Goal: Information Seeking & Learning: Learn about a topic

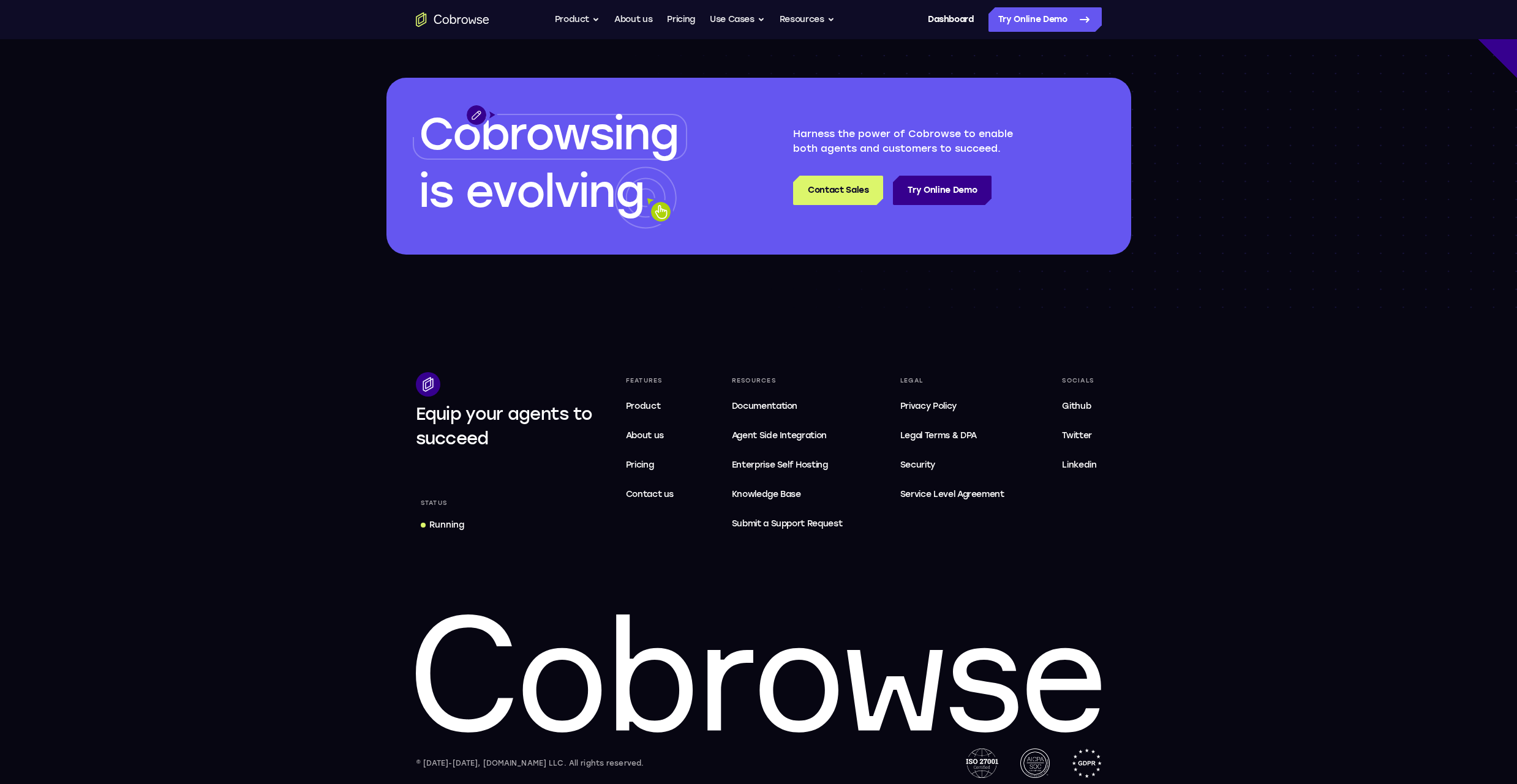
scroll to position [3532, 0]
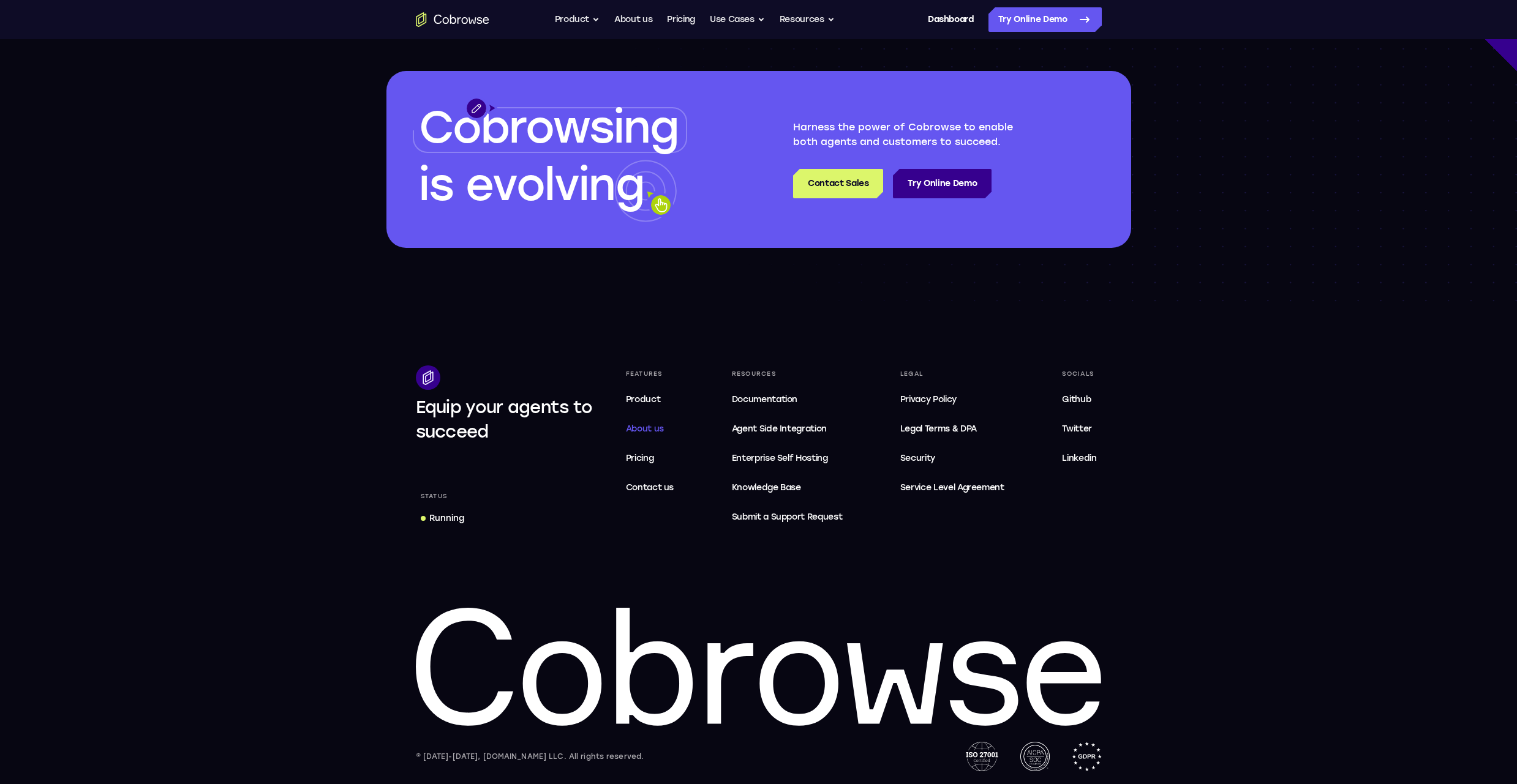
click at [638, 425] on span "About us" at bounding box center [645, 428] width 38 height 11
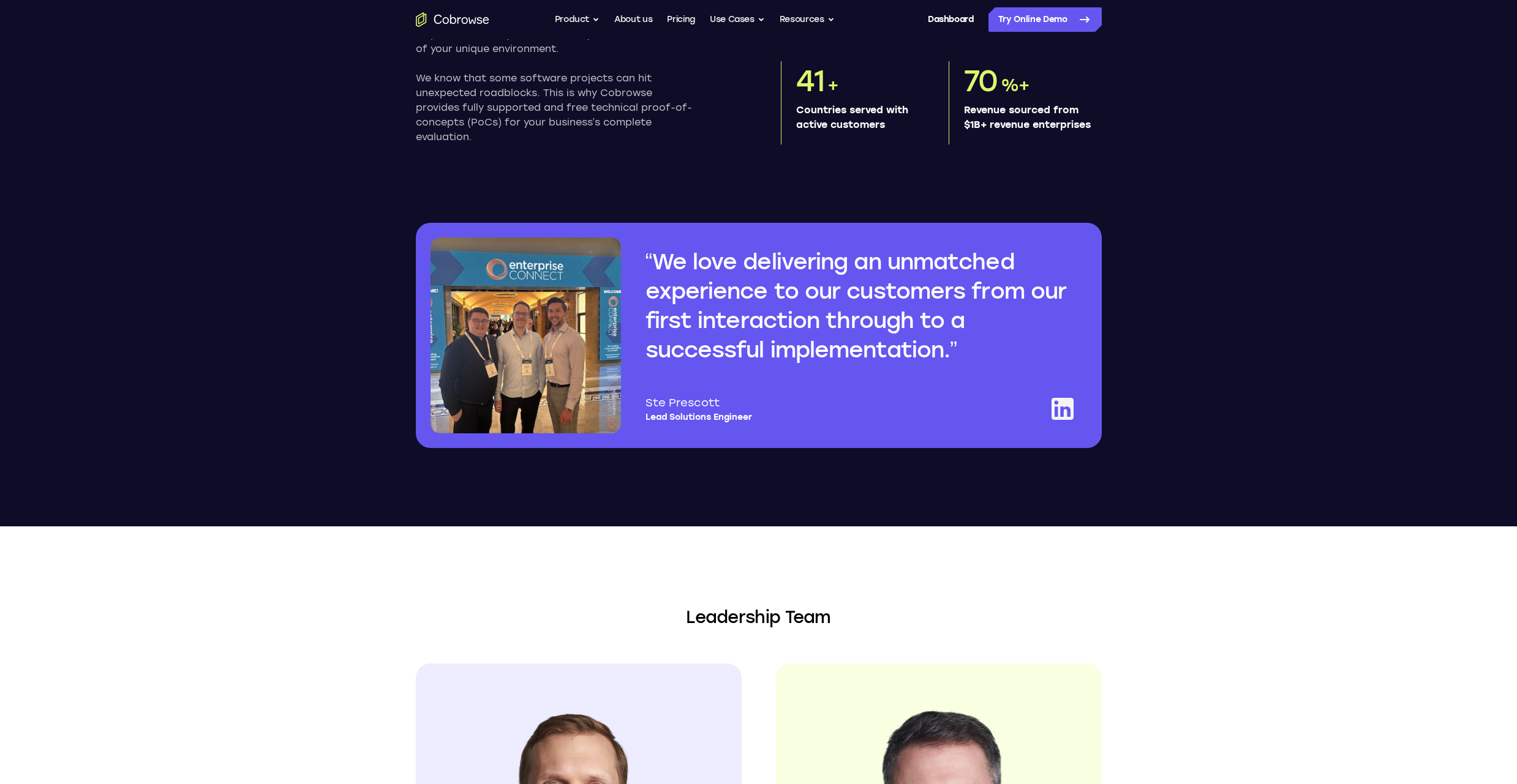
scroll to position [871, 0]
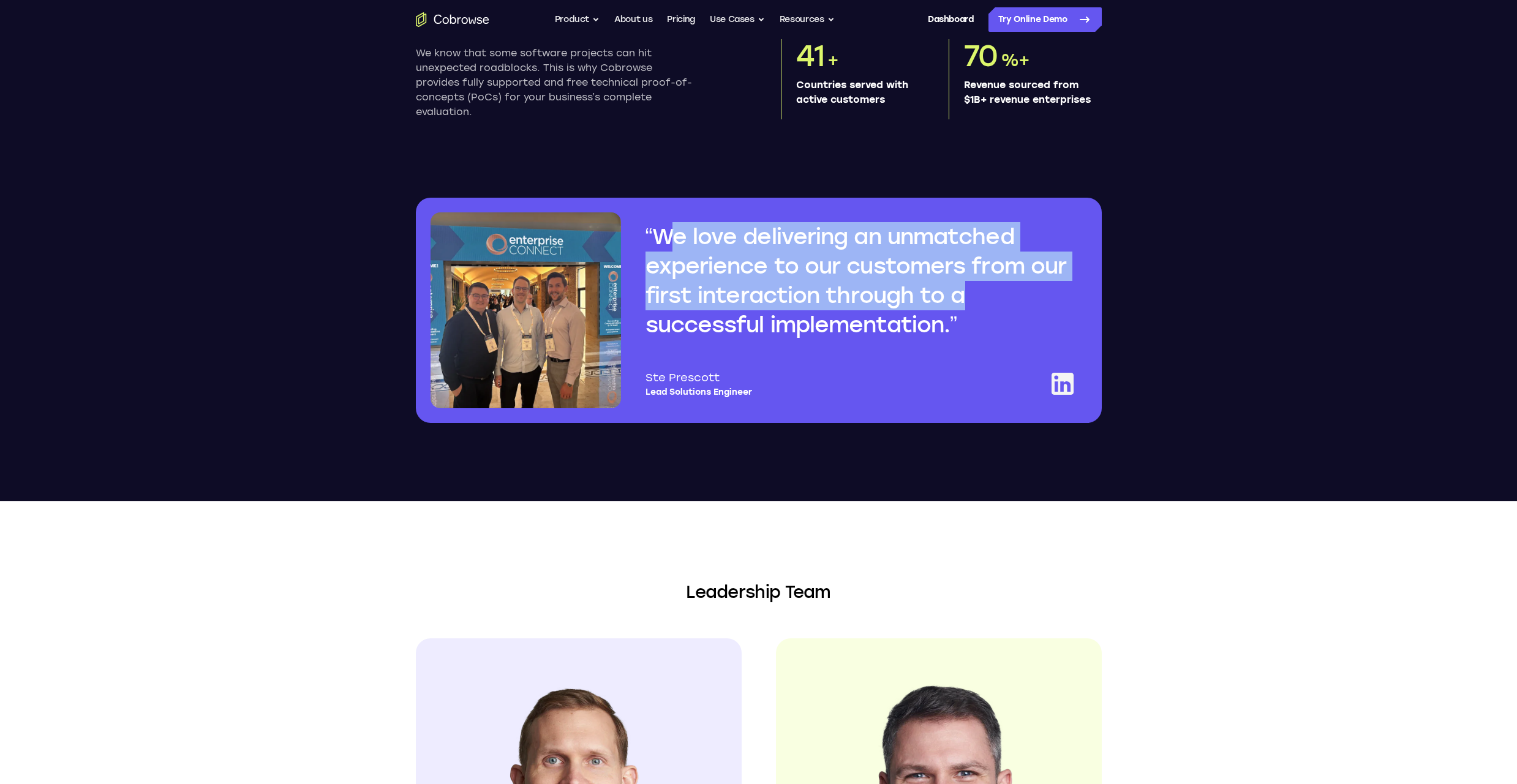
drag, startPoint x: 677, startPoint y: 249, endPoint x: 1046, endPoint y: 317, distance: 375.2
click at [1046, 317] on q "We love delivering an unmatched experience to our customers from our first inte…" at bounding box center [861, 281] width 432 height 118
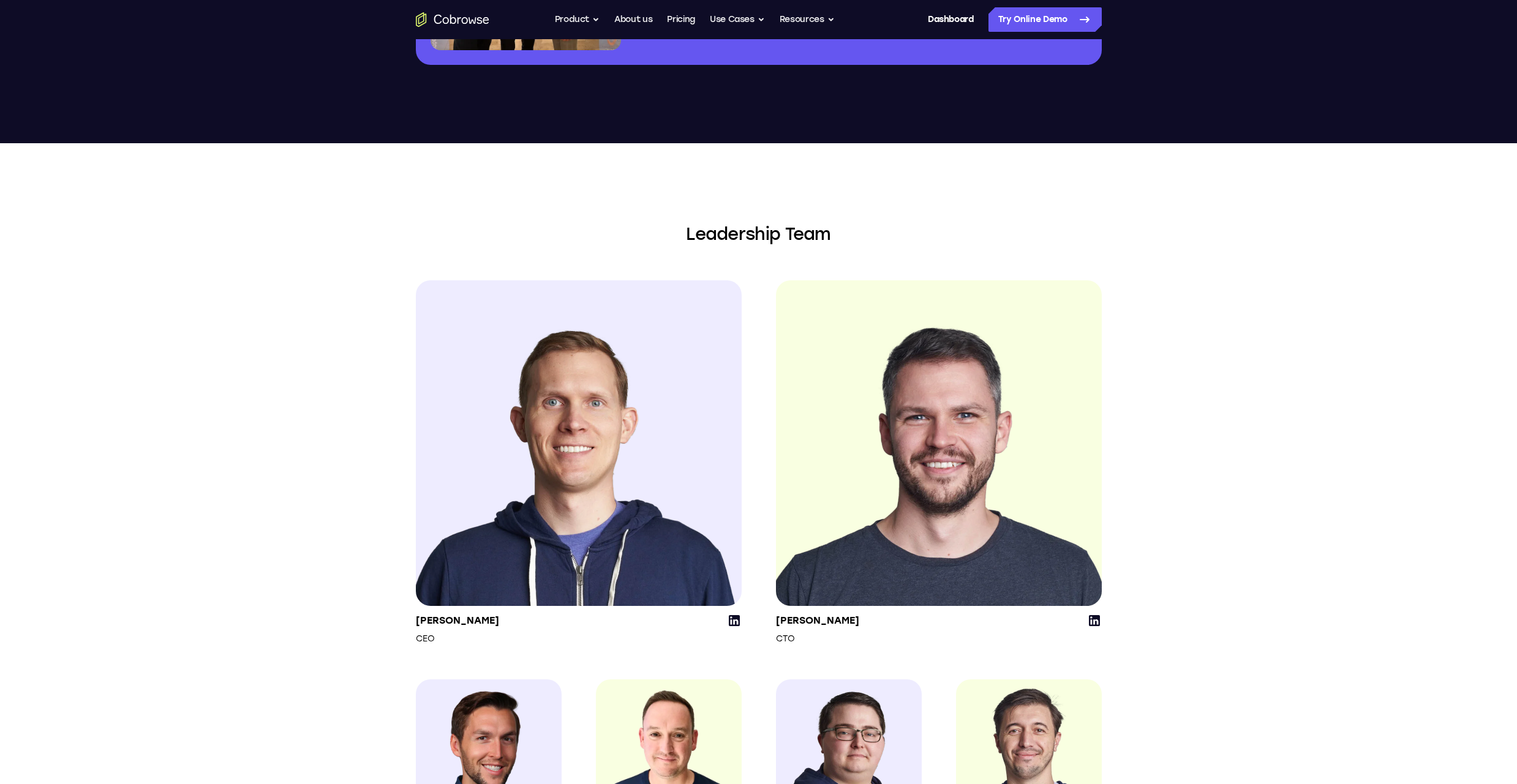
scroll to position [1236, 0]
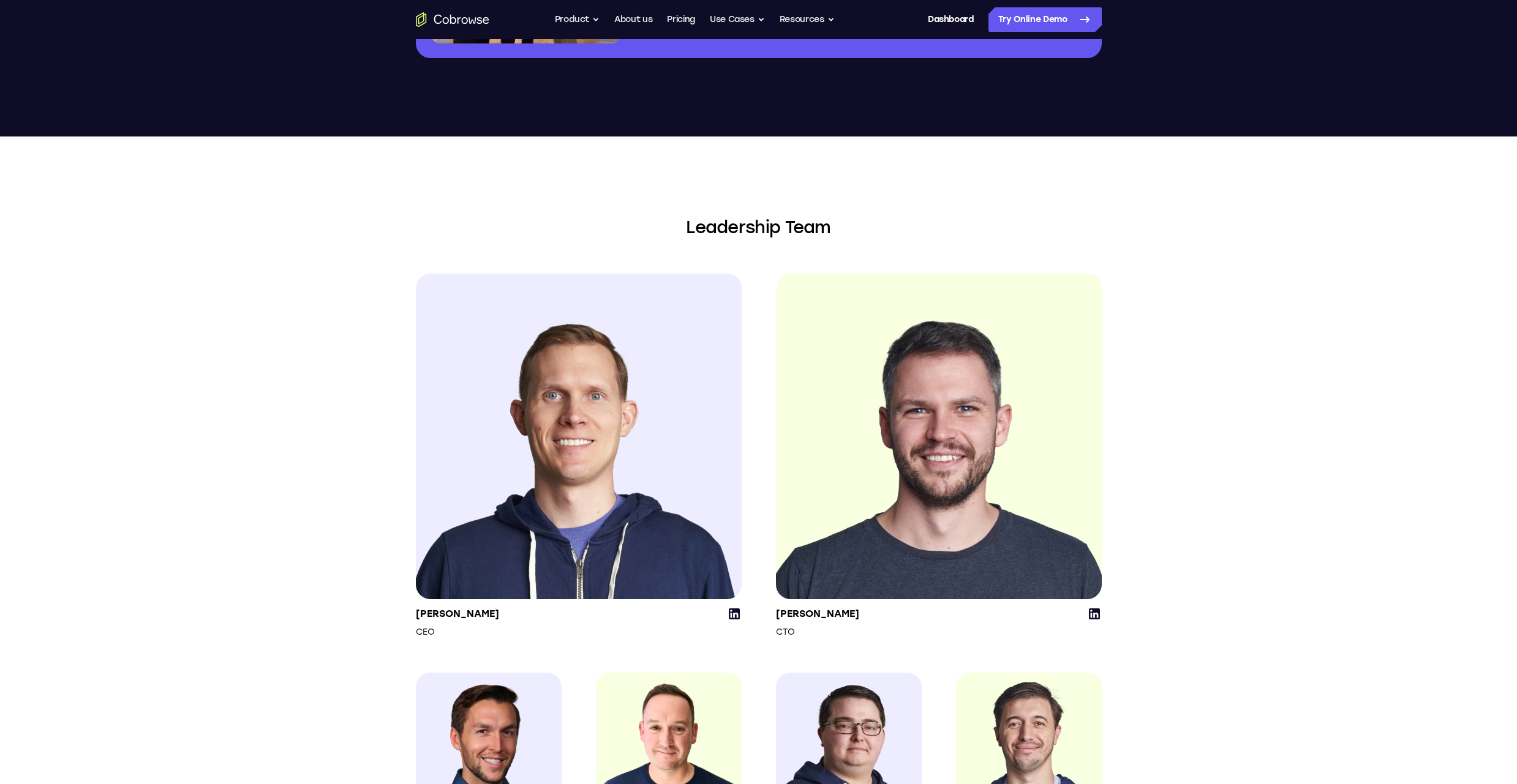
click at [326, 496] on section "Leadership Team John Snyder CEO Andy Pritchard CTO Zac Scalzi Director of Sales…" at bounding box center [758, 536] width 1517 height 799
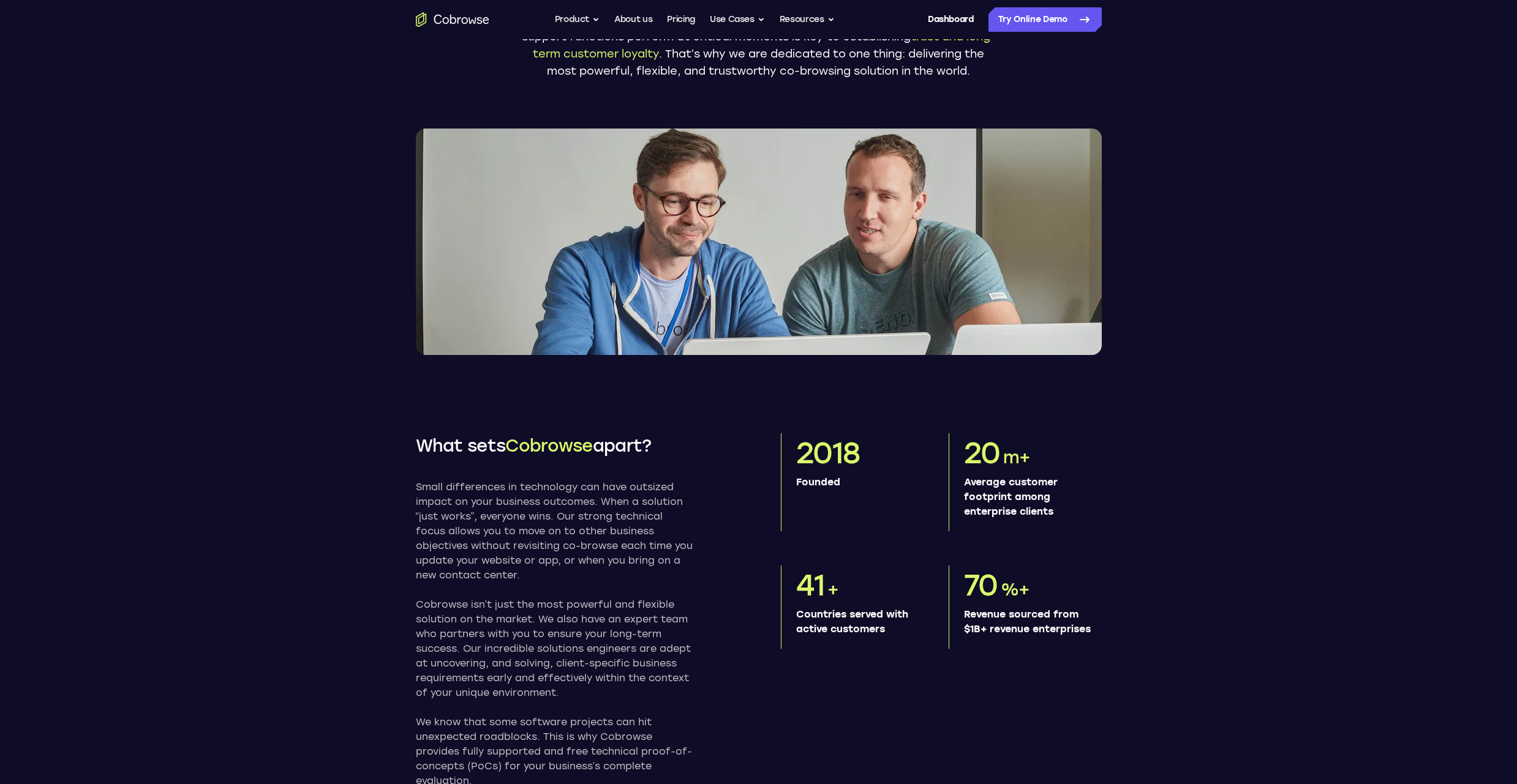
scroll to position [0, 0]
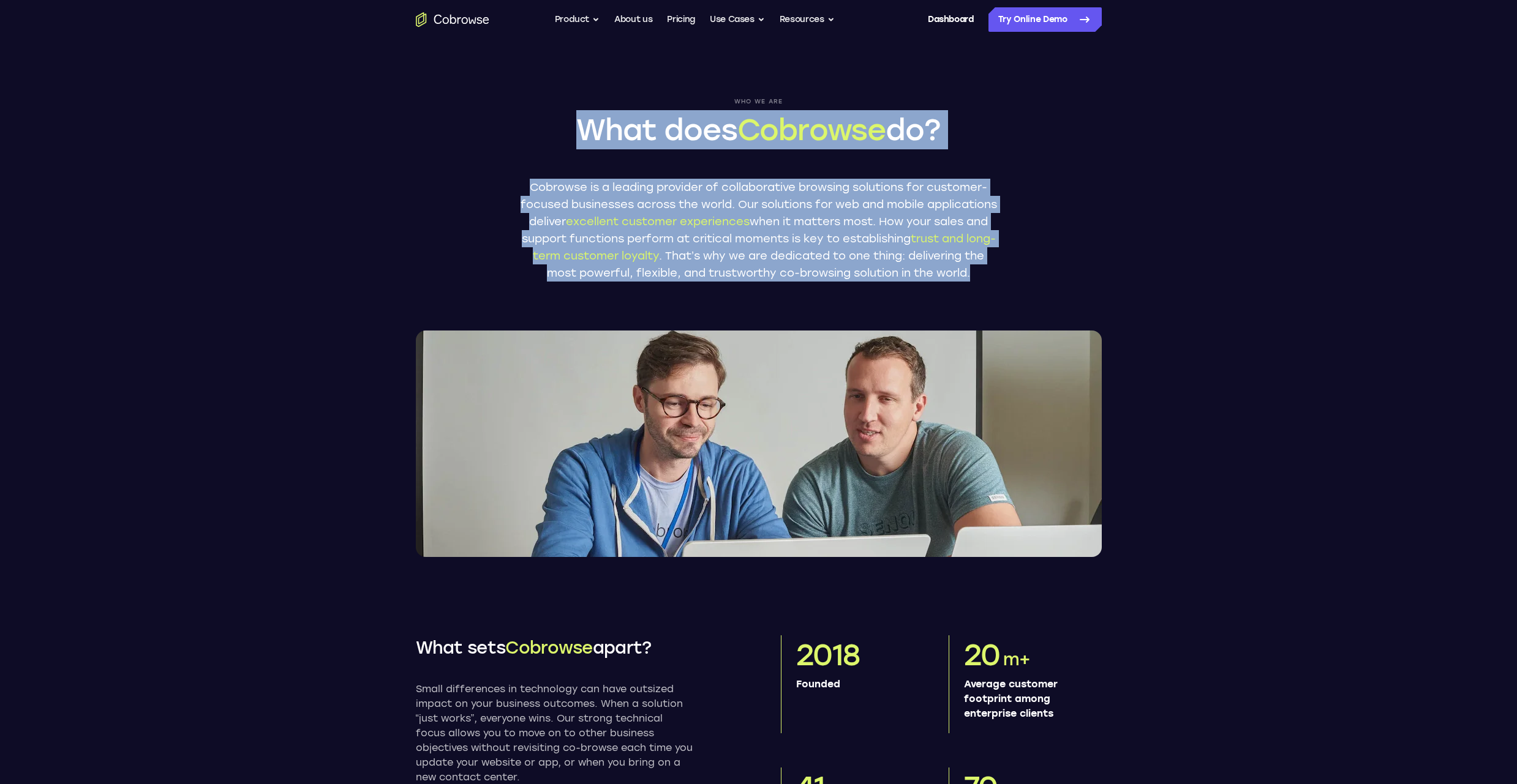
drag, startPoint x: 571, startPoint y: 121, endPoint x: 1035, endPoint y: 304, distance: 498.8
click at [1035, 304] on div "Who we are What does Cobrowse do? Cobrowse is a leading provider of collaborati…" at bounding box center [758, 298] width 784 height 518
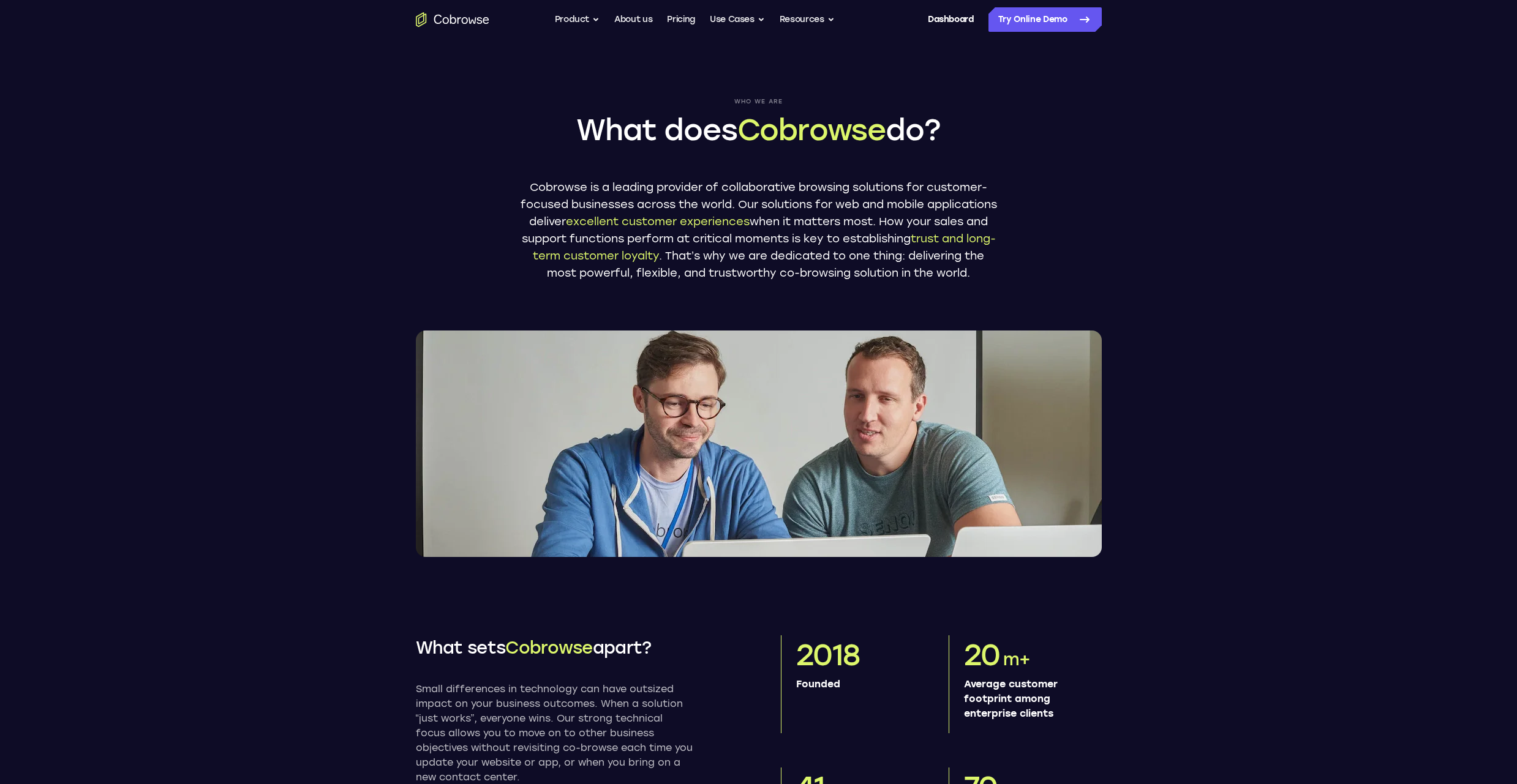
click at [838, 344] on div "Who we are What does Cobrowse do? Cobrowse is a leading provider of collaborati…" at bounding box center [758, 298] width 784 height 518
drag, startPoint x: 830, startPoint y: 280, endPoint x: 623, endPoint y: 296, distance: 207.6
click at [623, 281] on p "Cobrowse is a leading provider of collaborative browsing solutions for customer…" at bounding box center [758, 230] width 478 height 103
click at [847, 299] on div "Who we are What does Cobrowse do? Cobrowse is a leading provider of collaborati…" at bounding box center [758, 298] width 784 height 518
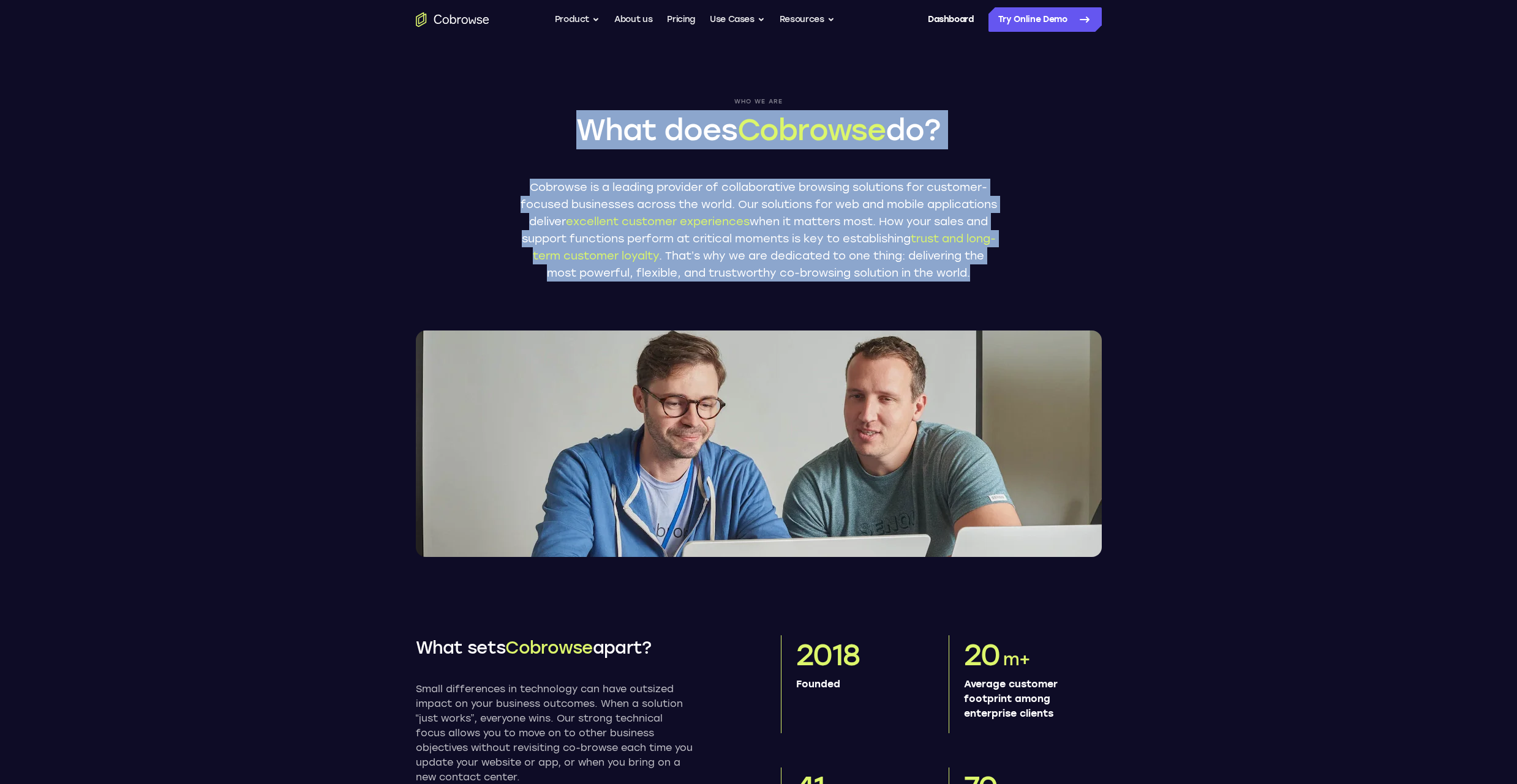
drag, startPoint x: 840, startPoint y: 291, endPoint x: 543, endPoint y: 130, distance: 337.8
click at [543, 130] on div "Who we are What does Cobrowse do? Cobrowse is a leading provider of collaborati…" at bounding box center [758, 190] width 478 height 184
click at [407, 116] on div "Who we are What does Cobrowse do? Cobrowse is a leading provider of collaborati…" at bounding box center [758, 298] width 784 height 518
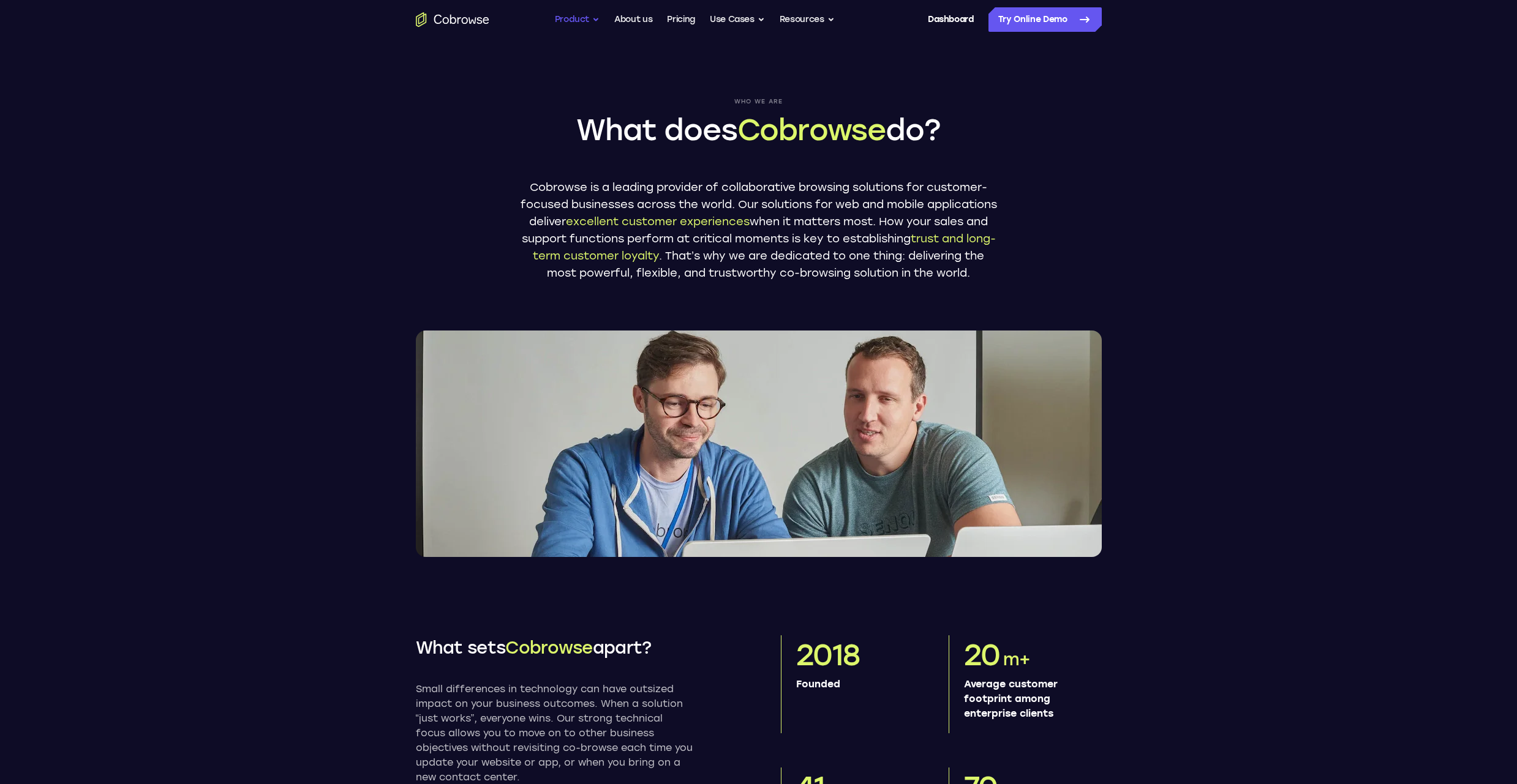
click at [578, 16] on button "Product" at bounding box center [577, 20] width 45 height 25
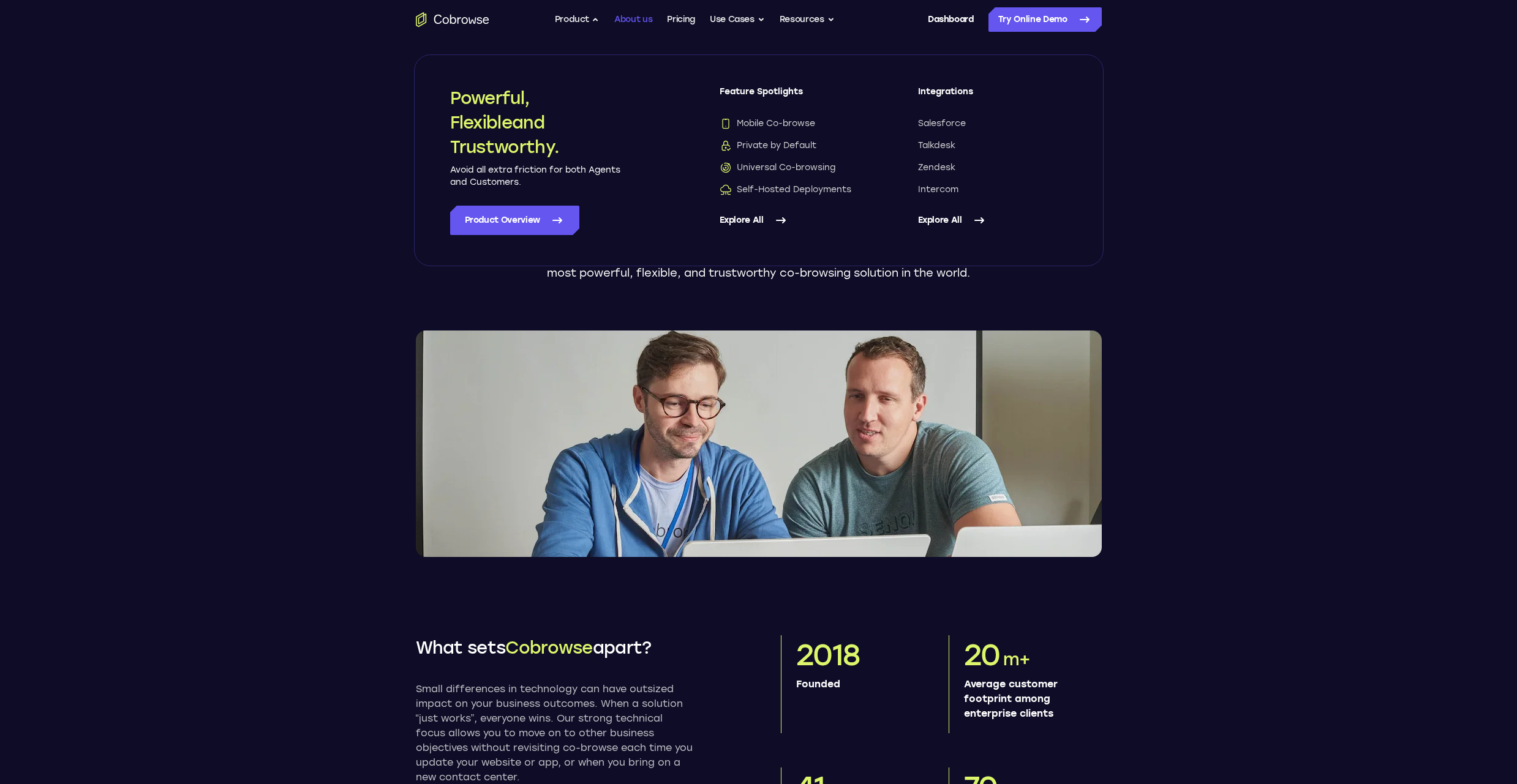
click at [640, 8] on link "About us" at bounding box center [633, 20] width 38 height 25
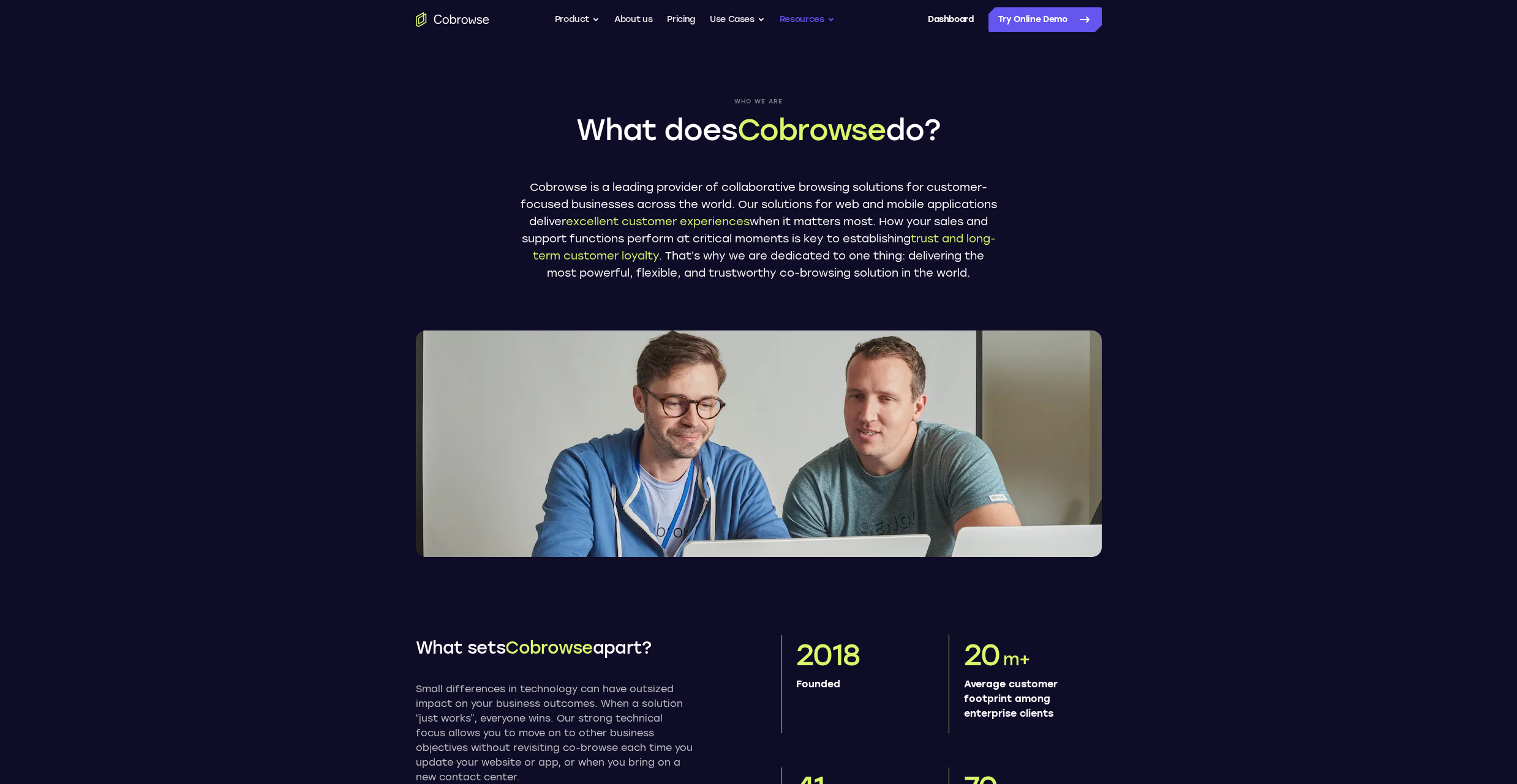
click at [826, 22] on button "Resources" at bounding box center [807, 20] width 55 height 25
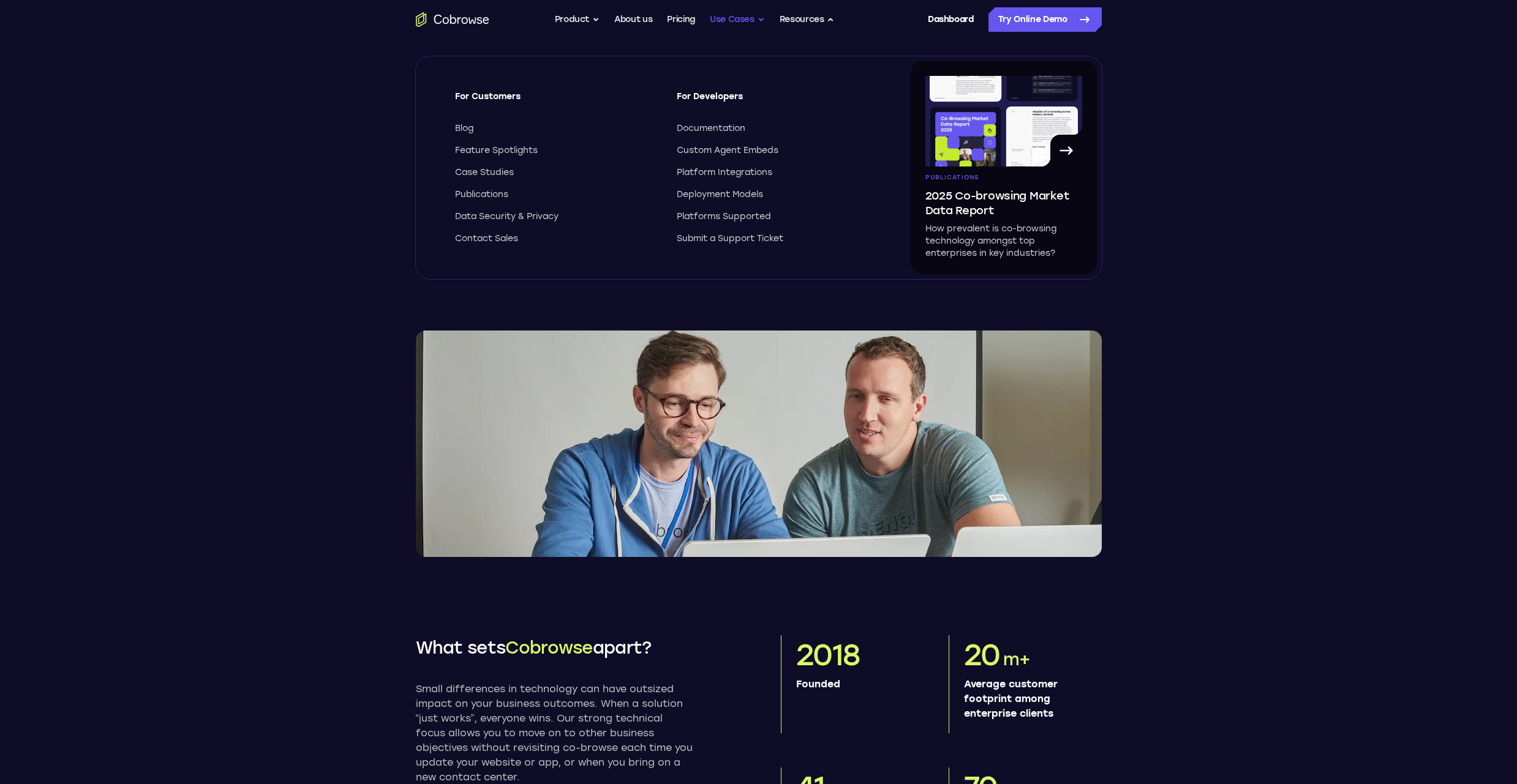
click at [757, 20] on button "Use Cases" at bounding box center [737, 20] width 55 height 25
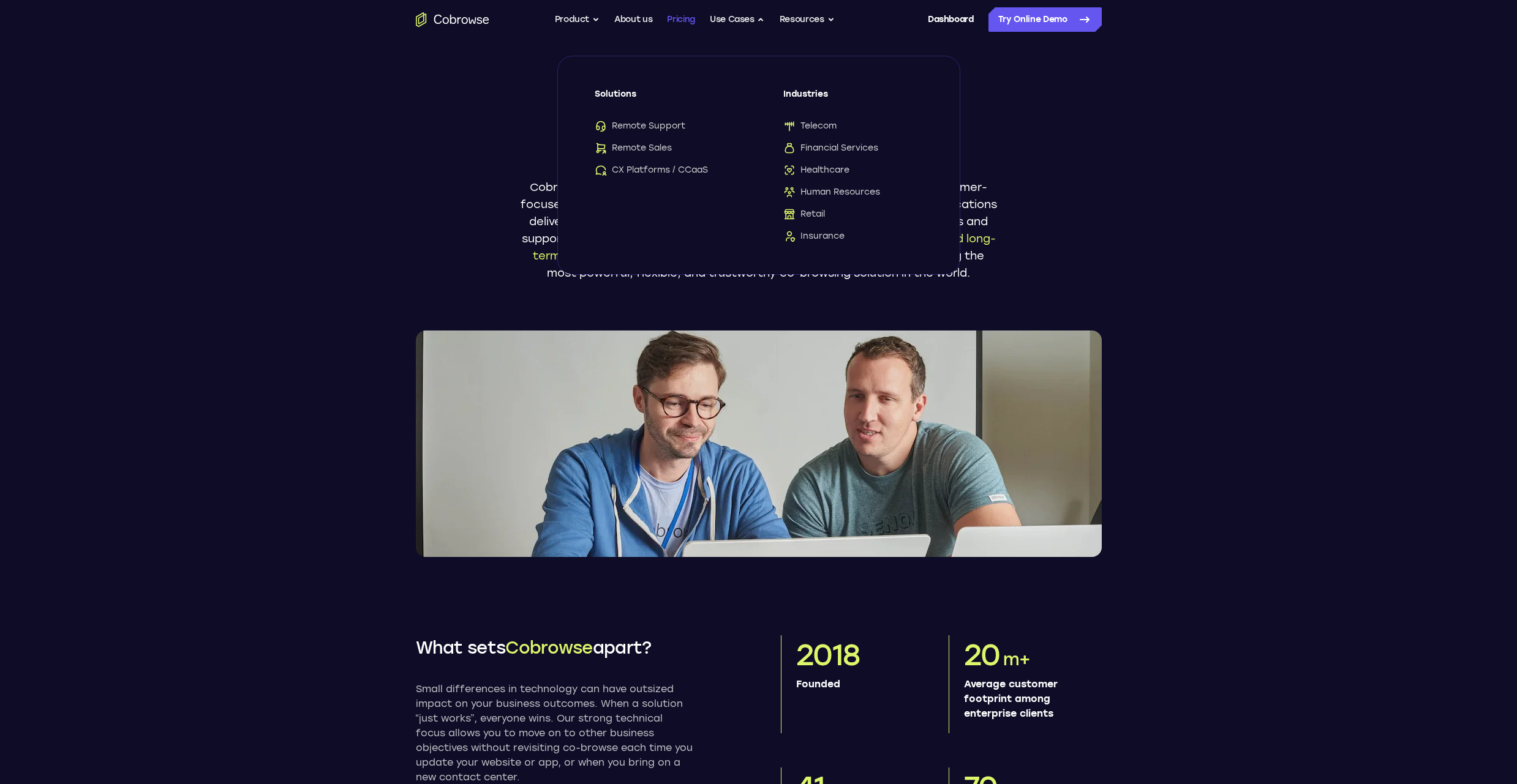
click at [682, 17] on link "Pricing" at bounding box center [680, 20] width 28 height 25
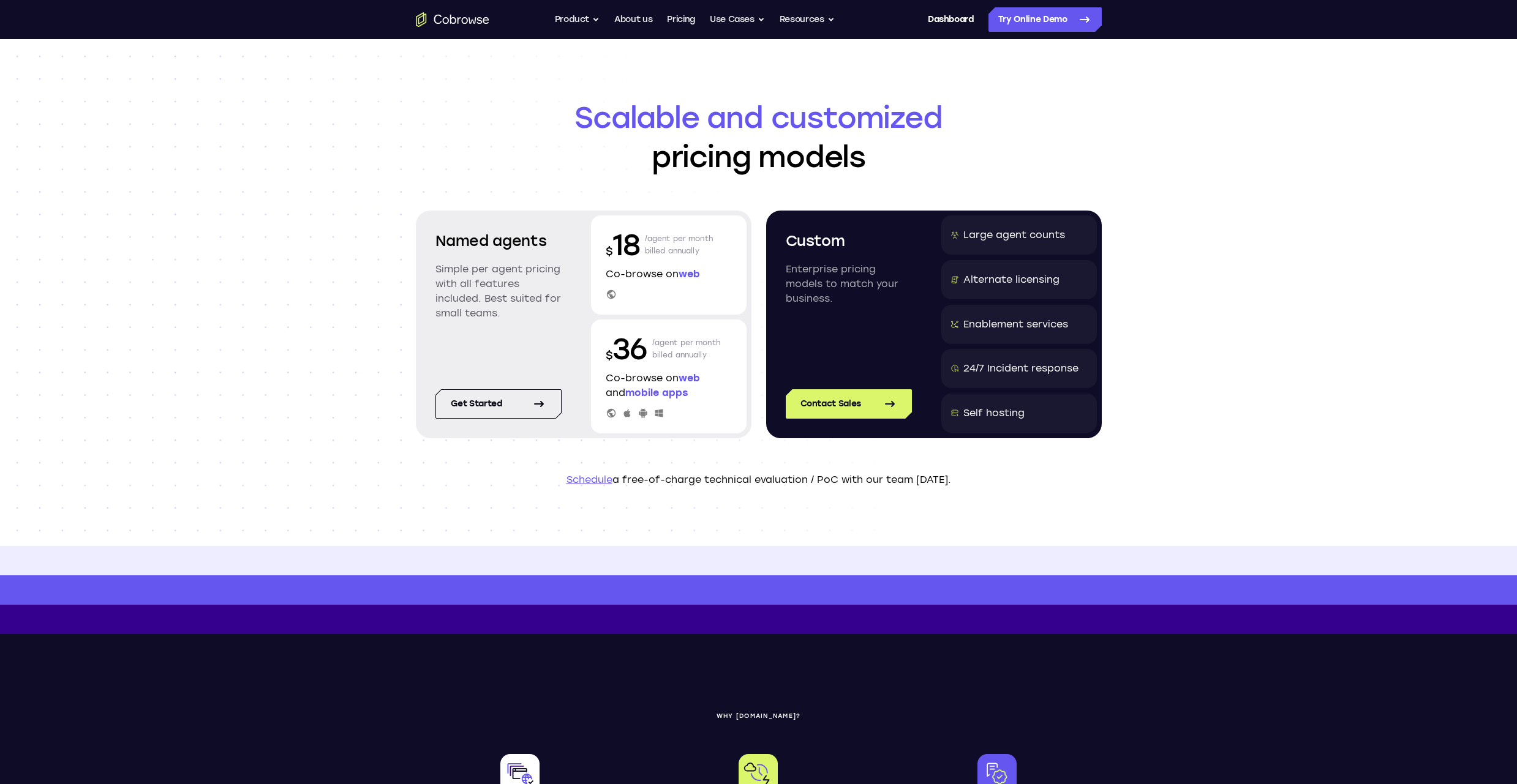
drag, startPoint x: 436, startPoint y: 234, endPoint x: 556, endPoint y: 313, distance: 143.7
click at [556, 313] on div "Named agents Simple per agent pricing with all features included. Best suited f…" at bounding box center [498, 284] width 155 height 138
click at [324, 168] on div "Scalable and customized pricing models Named agents Simple per agent pricing wi…" at bounding box center [758, 292] width 1517 height 507
click at [295, 167] on div "Scalable and customized pricing models Named agents Simple per agent pricing wi…" at bounding box center [758, 292] width 1517 height 507
